Goal: Browse casually

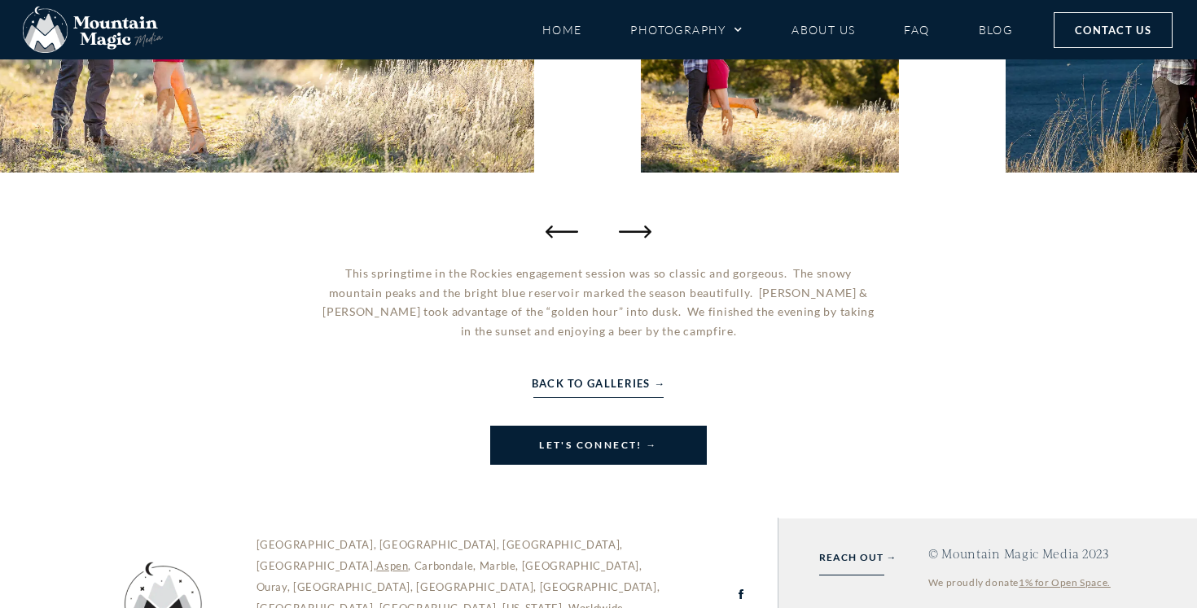
scroll to position [683, 0]
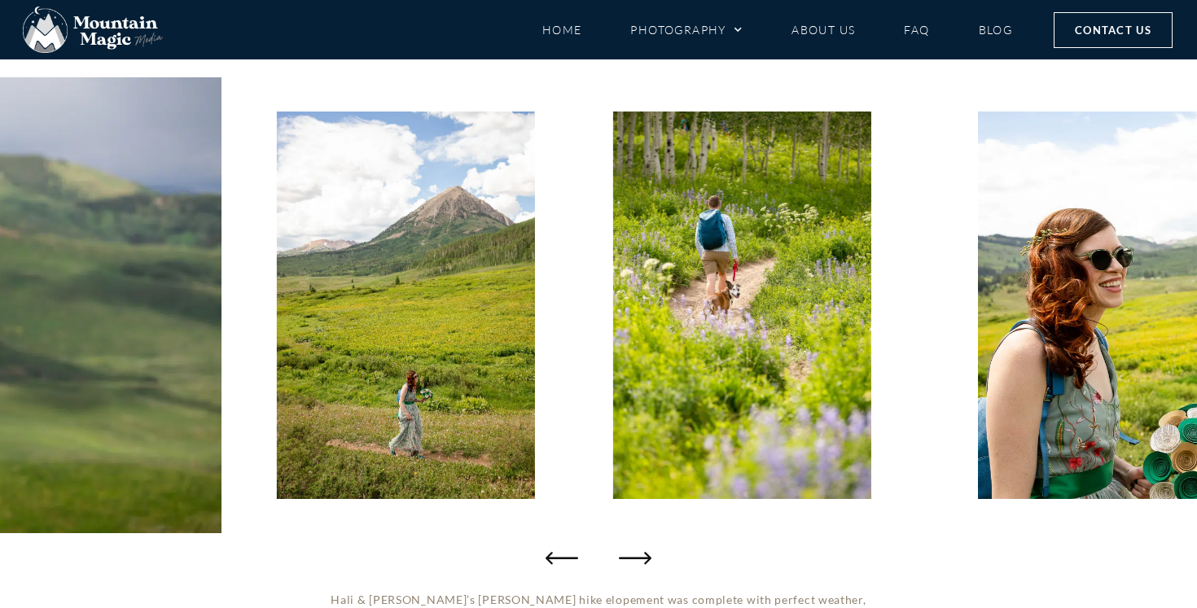
scroll to position [169, 0]
click at [642, 555] on icon "Next slide" at bounding box center [638, 557] width 33 height 33
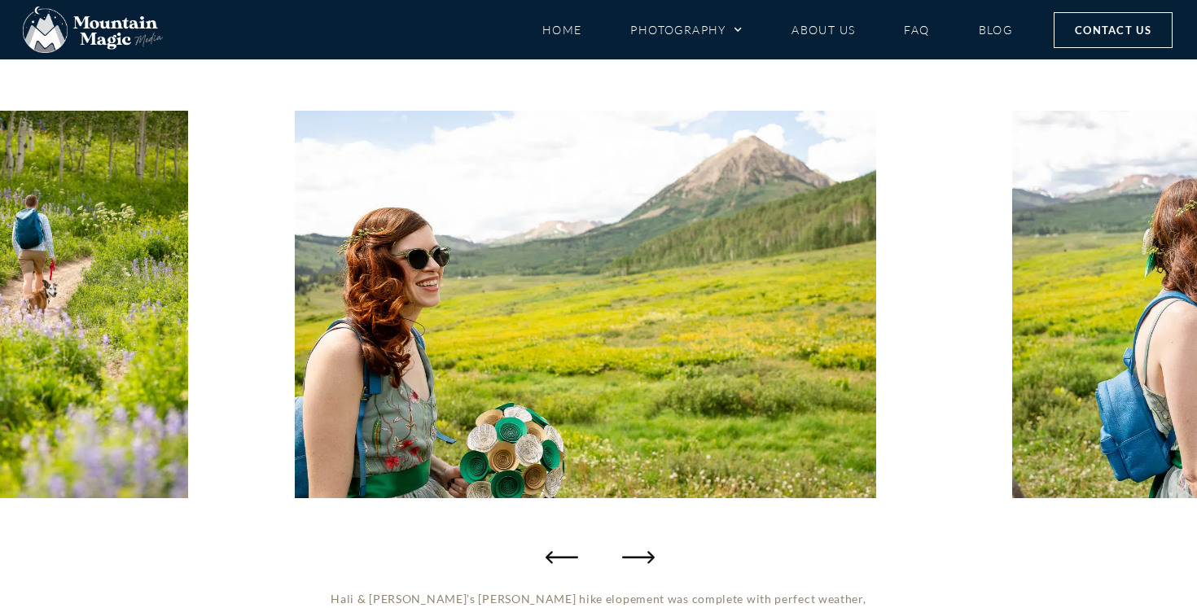
click at [641, 552] on icon "Next slide" at bounding box center [638, 557] width 33 height 33
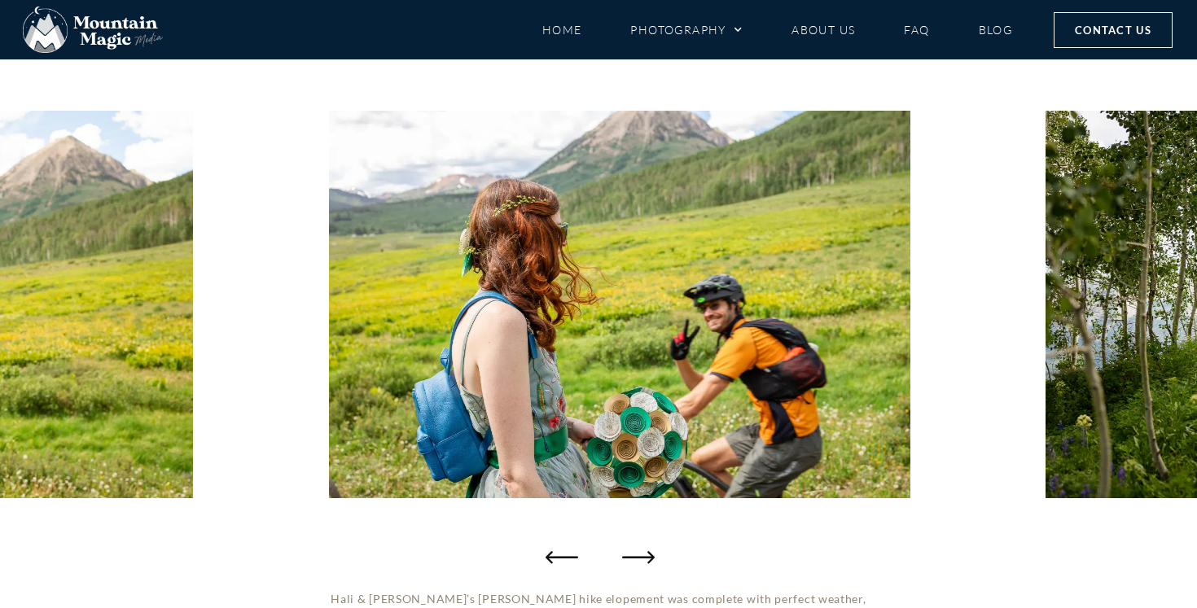
click at [640, 551] on icon "Next slide" at bounding box center [638, 557] width 33 height 33
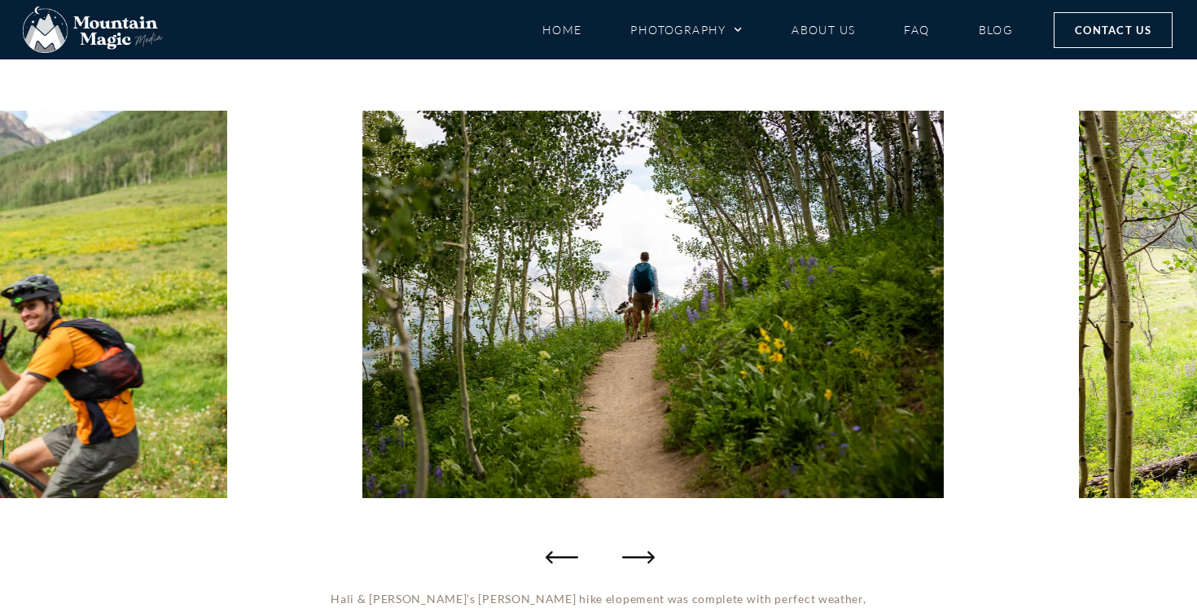
click at [640, 551] on icon "Next slide" at bounding box center [638, 557] width 33 height 33
click at [642, 556] on icon "Next slide" at bounding box center [638, 557] width 33 height 33
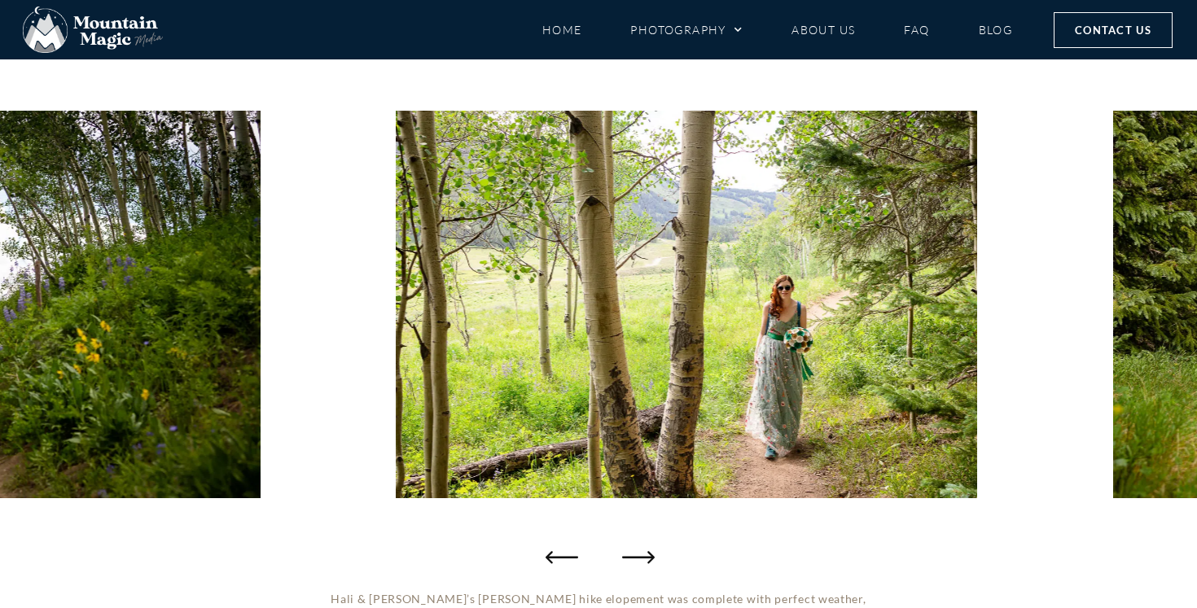
click at [643, 556] on icon "Next slide" at bounding box center [638, 557] width 33 height 33
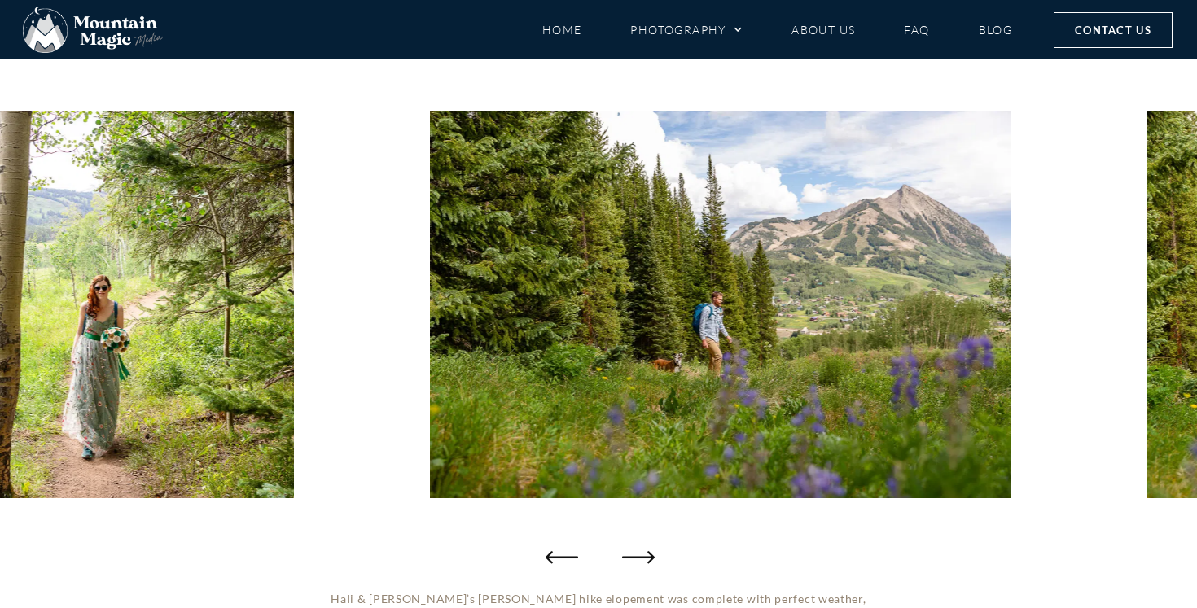
click at [643, 556] on icon "Next slide" at bounding box center [638, 557] width 33 height 33
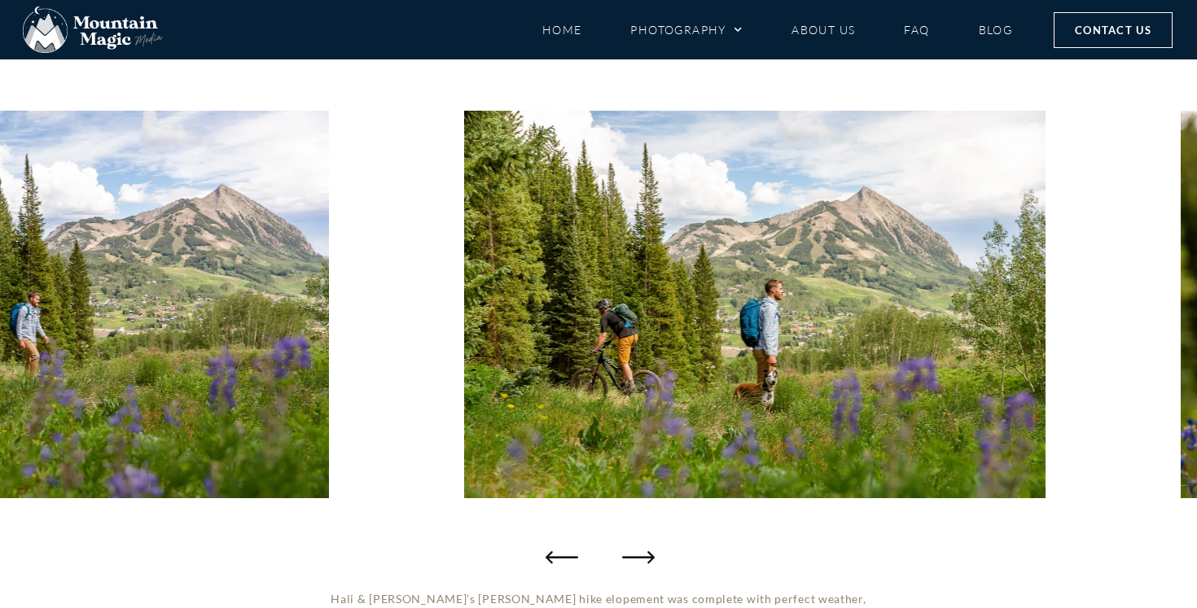
click at [643, 556] on icon "Next slide" at bounding box center [638, 557] width 33 height 33
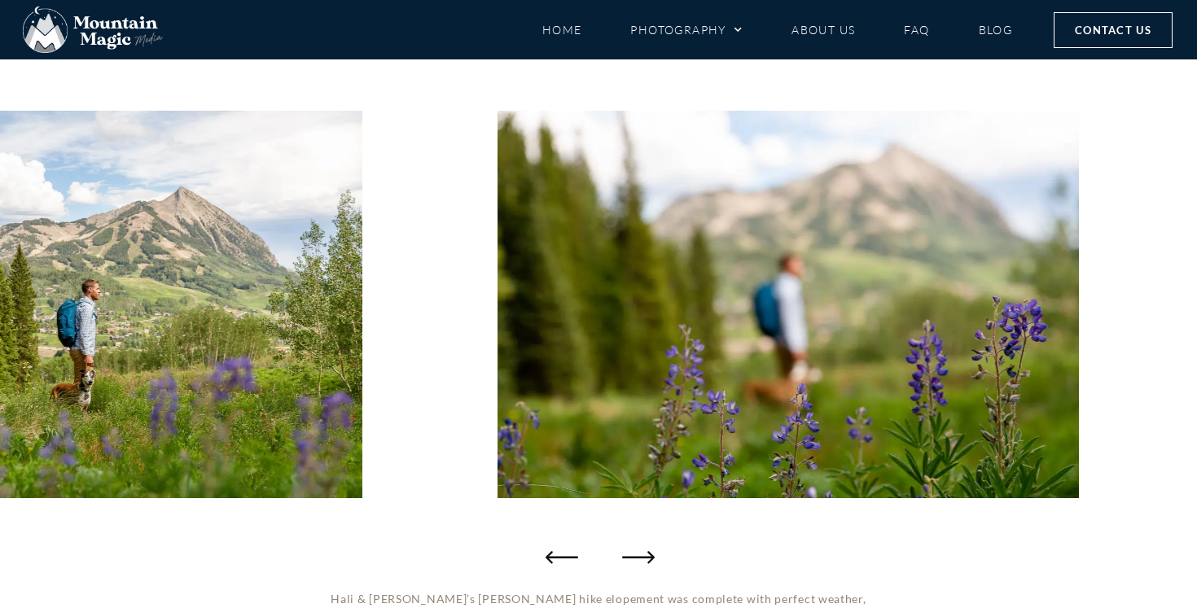
click at [643, 556] on icon "Next slide" at bounding box center [638, 557] width 33 height 33
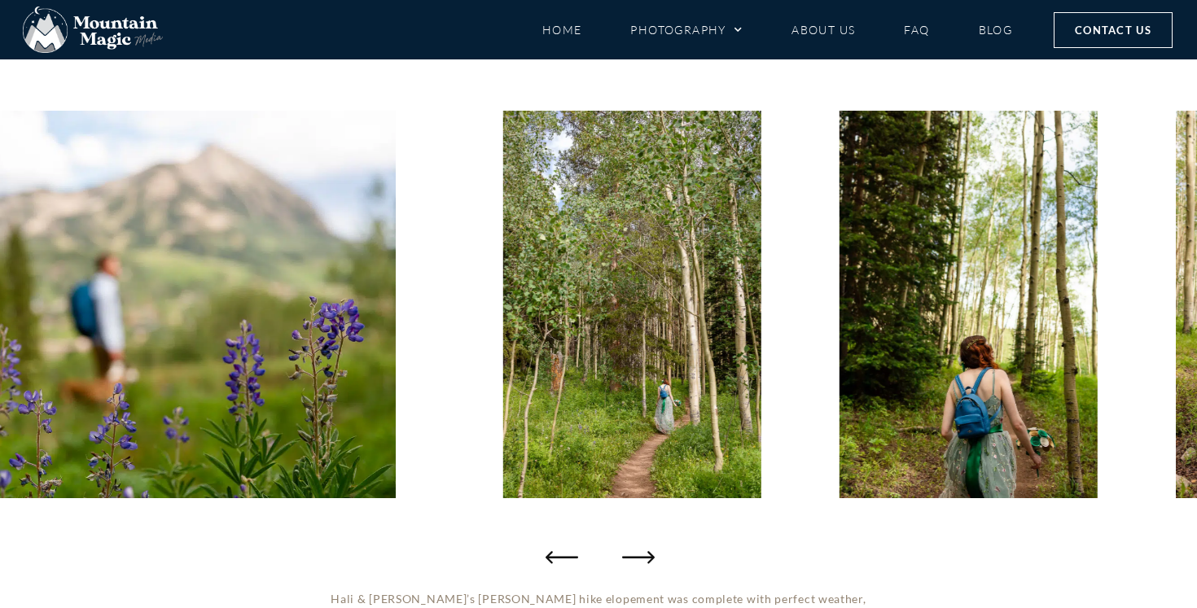
click at [643, 556] on icon "Next slide" at bounding box center [638, 557] width 33 height 33
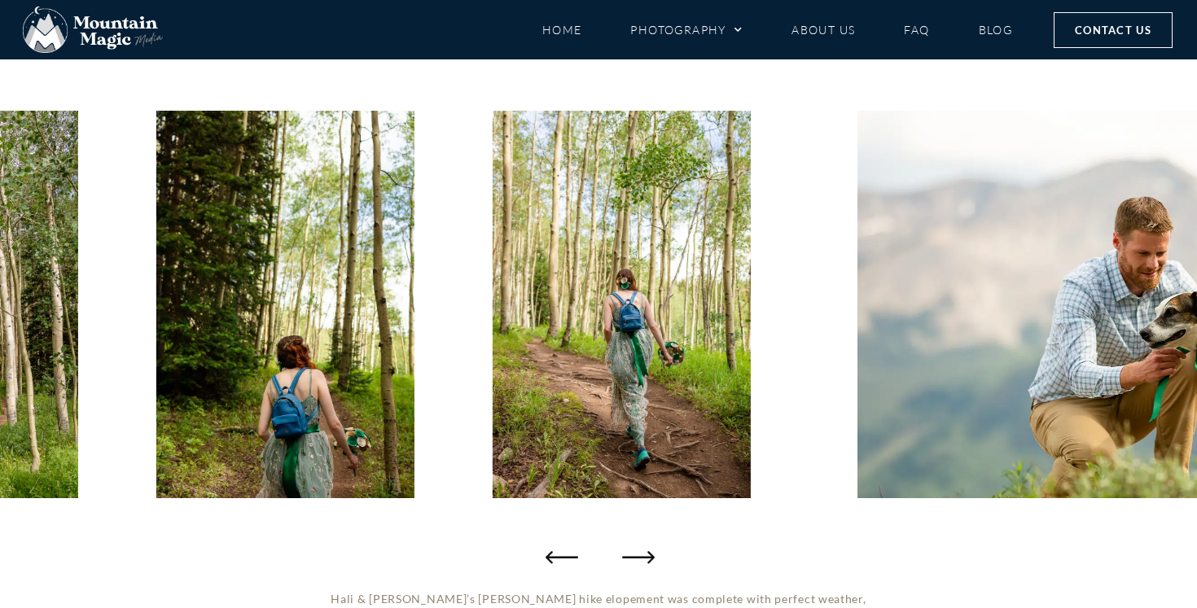
click at [643, 556] on icon "Next slide" at bounding box center [638, 557] width 33 height 33
click at [643, 558] on icon "Next slide" at bounding box center [638, 557] width 33 height 12
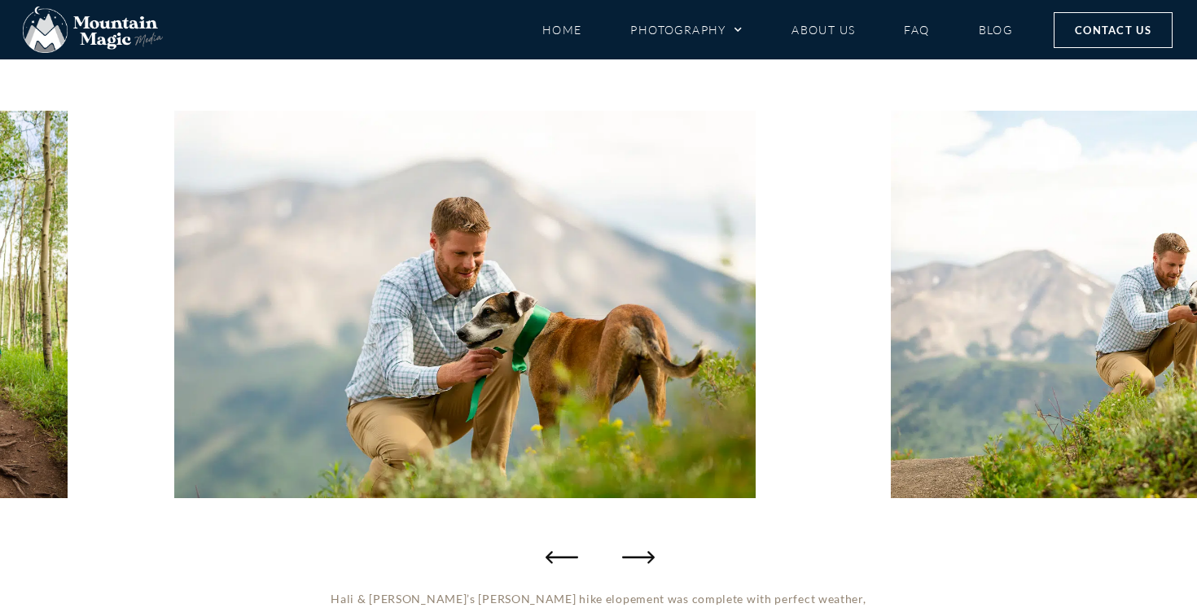
click at [643, 558] on icon "Next slide" at bounding box center [638, 557] width 33 height 12
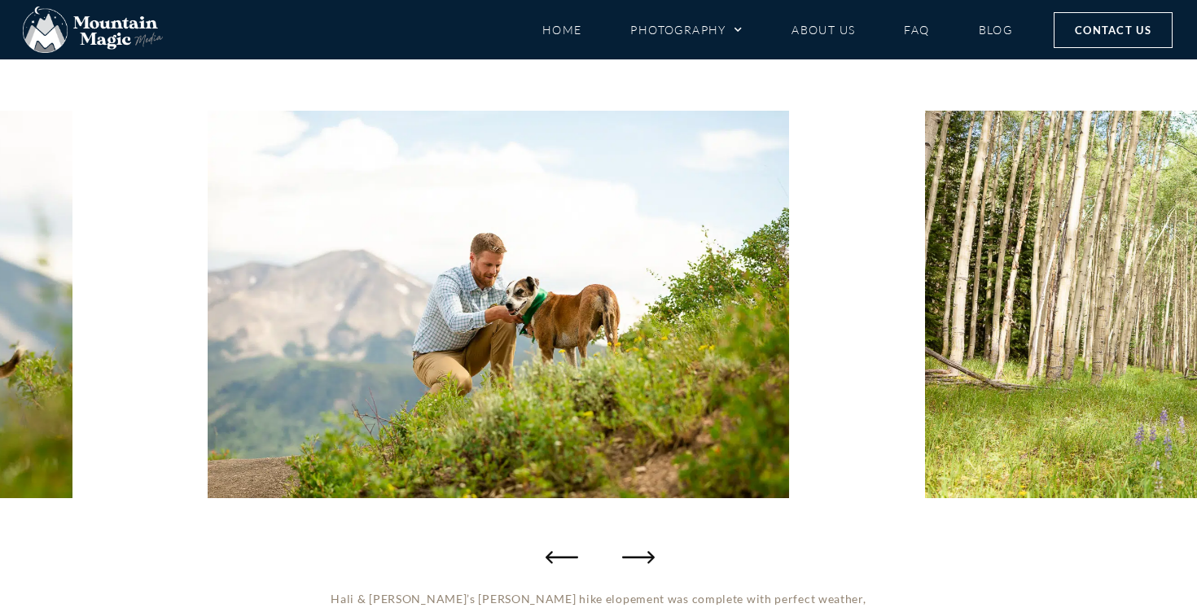
click at [643, 558] on icon "Next slide" at bounding box center [638, 557] width 33 height 12
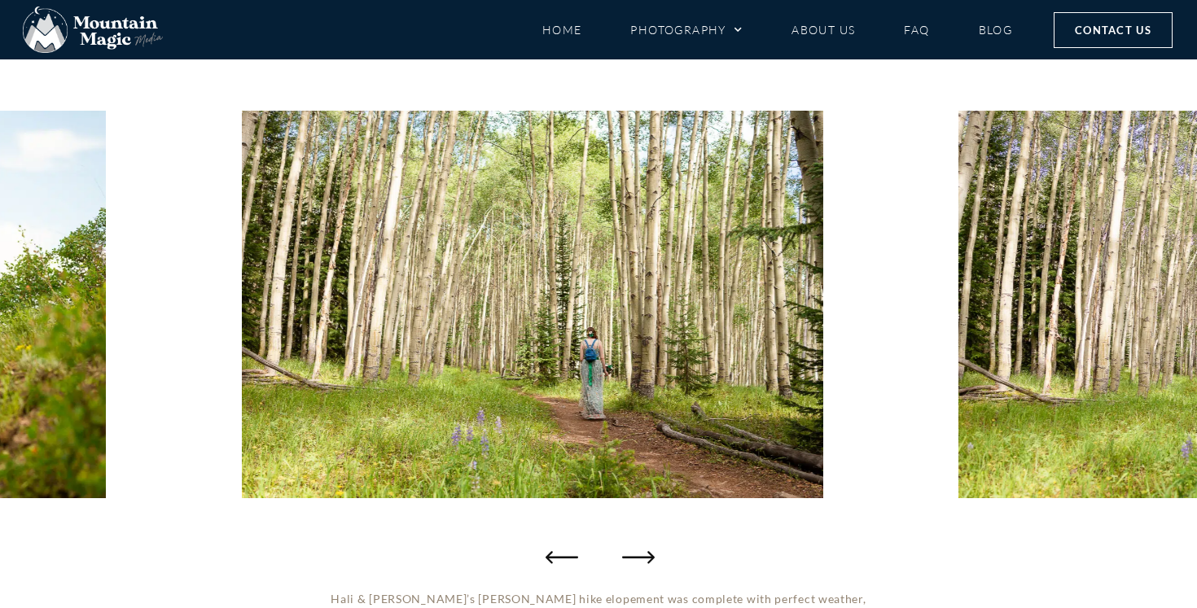
click at [643, 558] on icon "Next slide" at bounding box center [638, 557] width 33 height 12
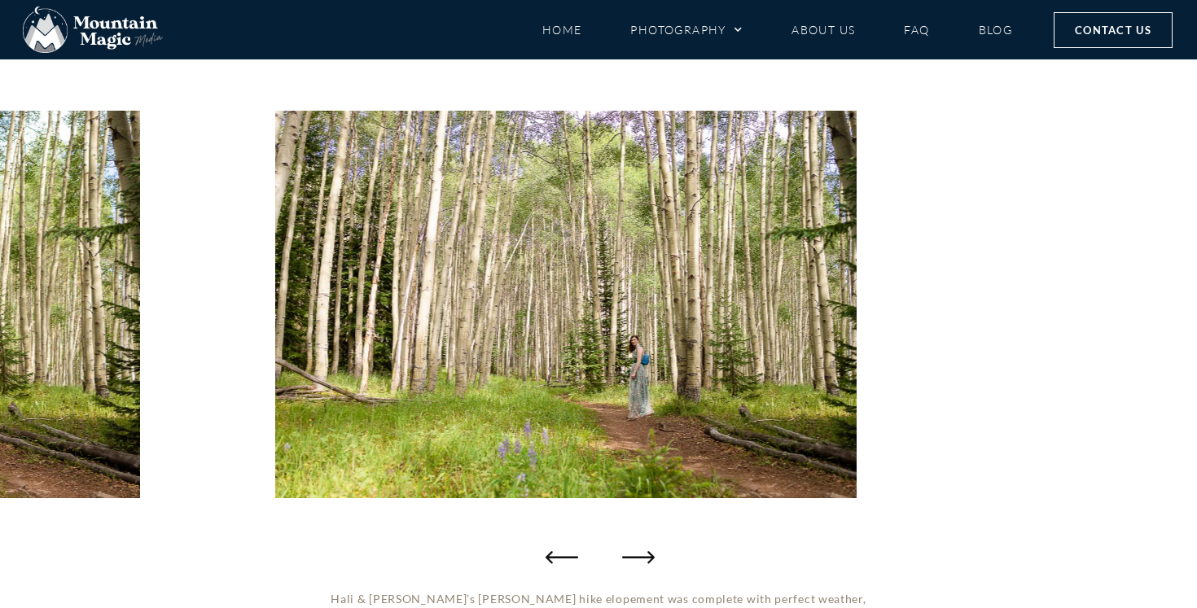
click at [643, 558] on icon "Next slide" at bounding box center [638, 557] width 33 height 12
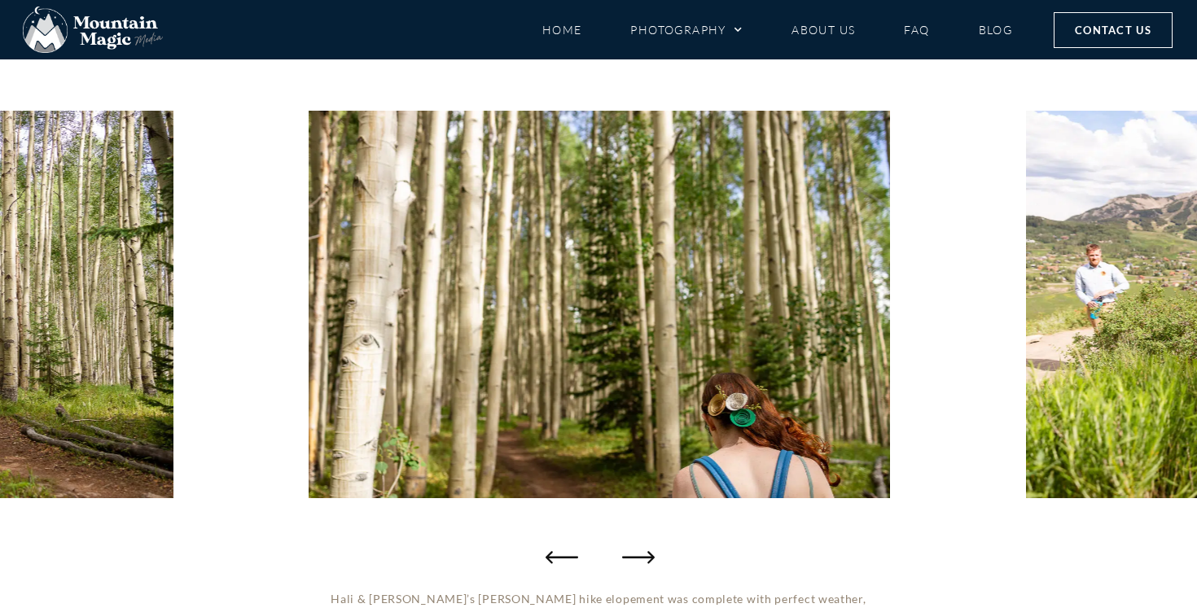
click at [643, 558] on icon "Next slide" at bounding box center [638, 557] width 33 height 12
click at [643, 560] on icon "Next slide" at bounding box center [638, 557] width 33 height 33
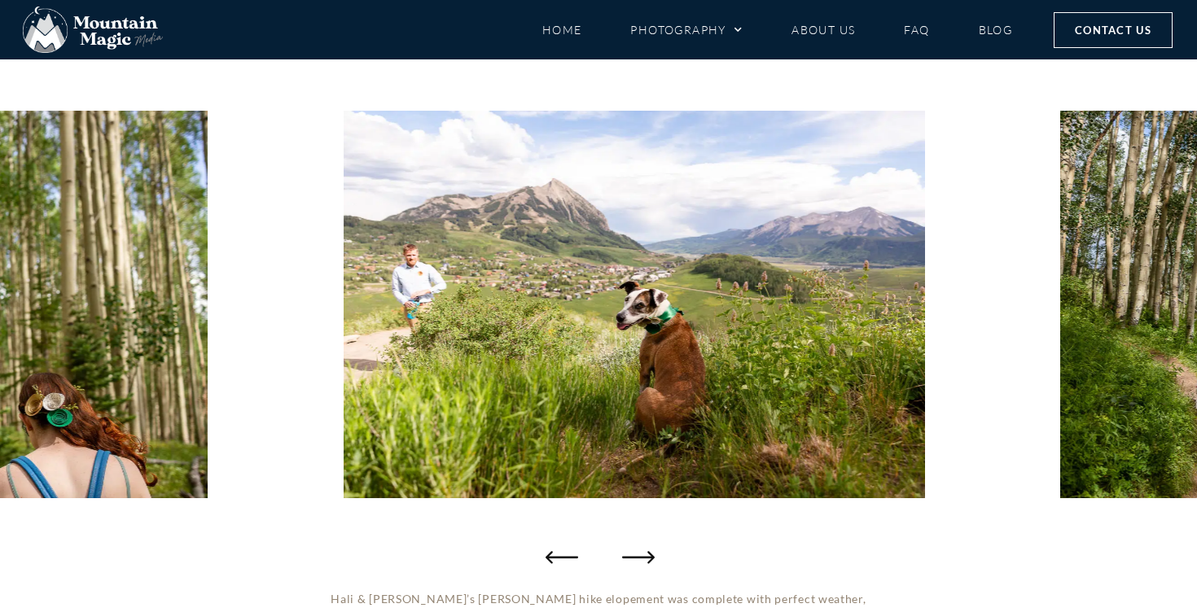
click at [643, 559] on icon "Next slide" at bounding box center [638, 557] width 33 height 33
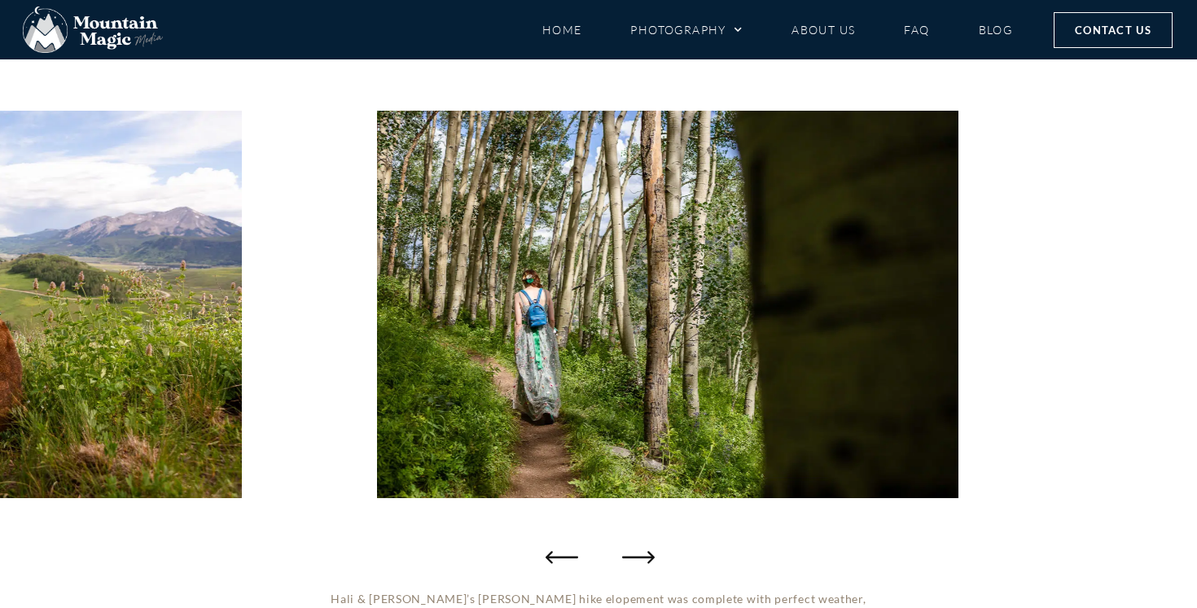
click at [643, 559] on icon "Next slide" at bounding box center [638, 557] width 33 height 33
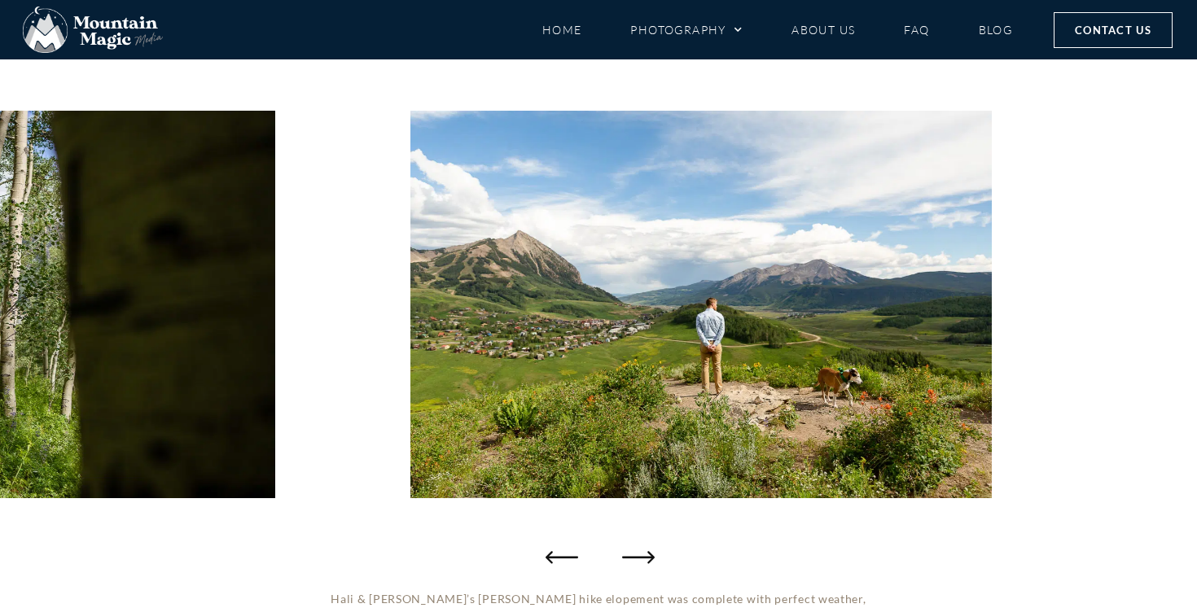
click at [644, 557] on icon "Next slide" at bounding box center [638, 557] width 33 height 12
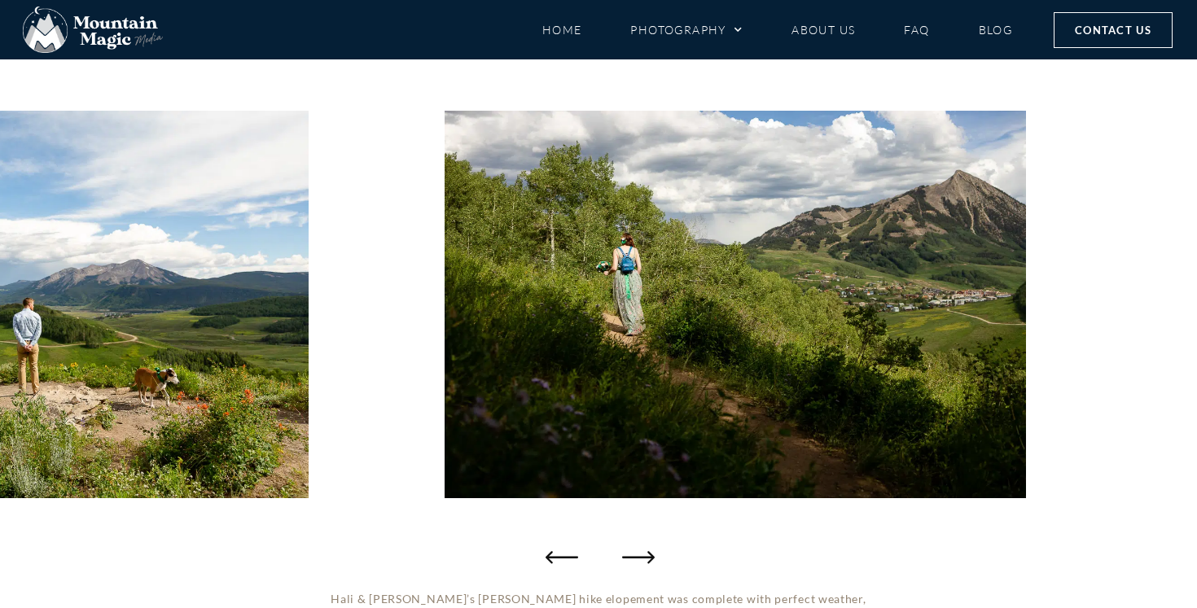
click at [644, 557] on icon "Next slide" at bounding box center [638, 557] width 33 height 12
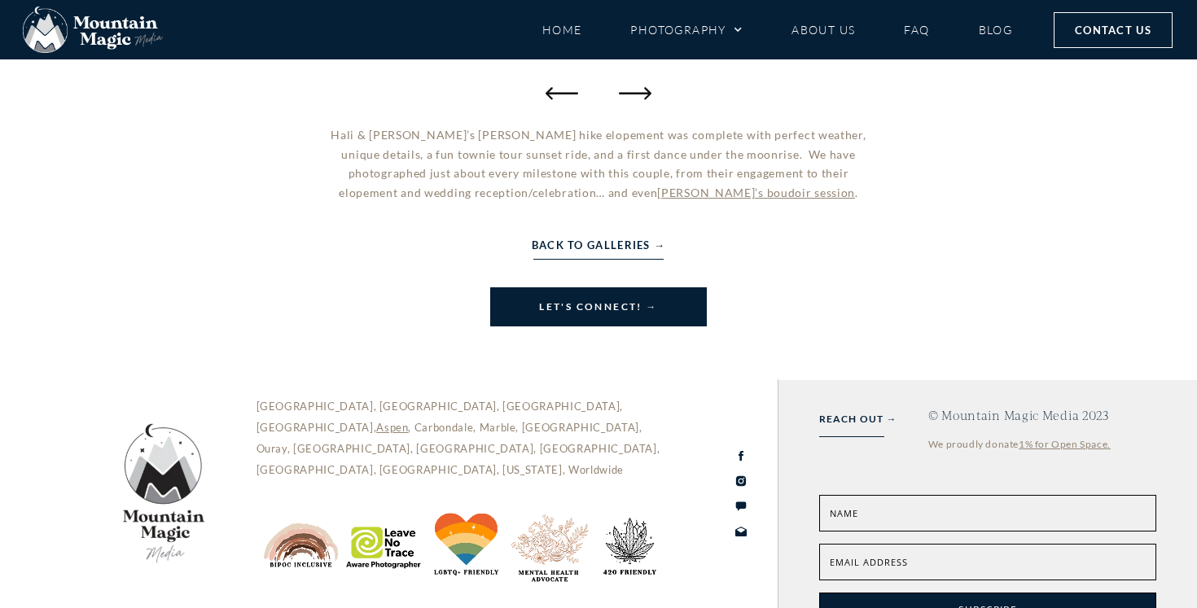
scroll to position [683, 0]
